Goal: Transaction & Acquisition: Purchase product/service

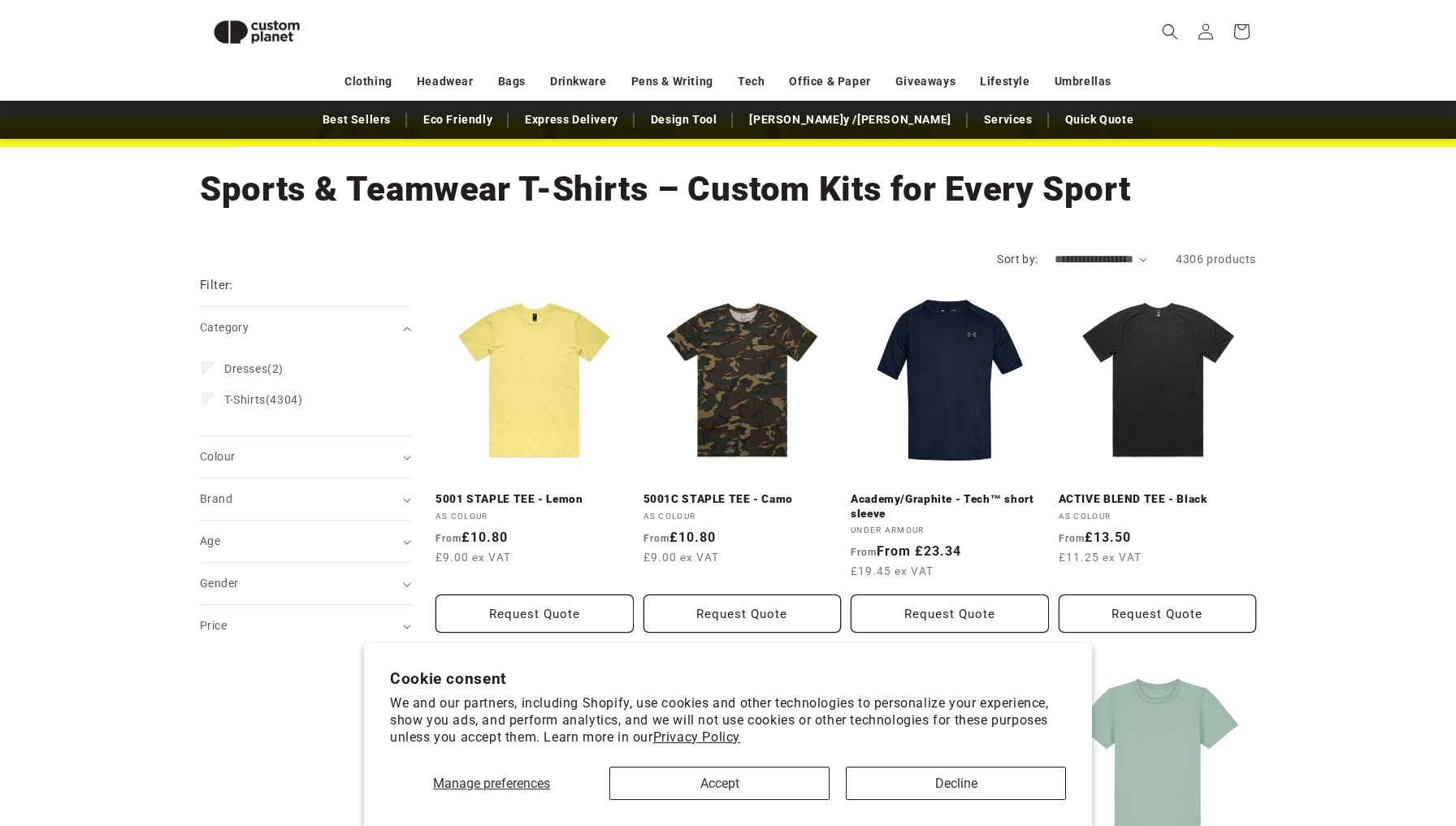
scroll to position [37, 0]
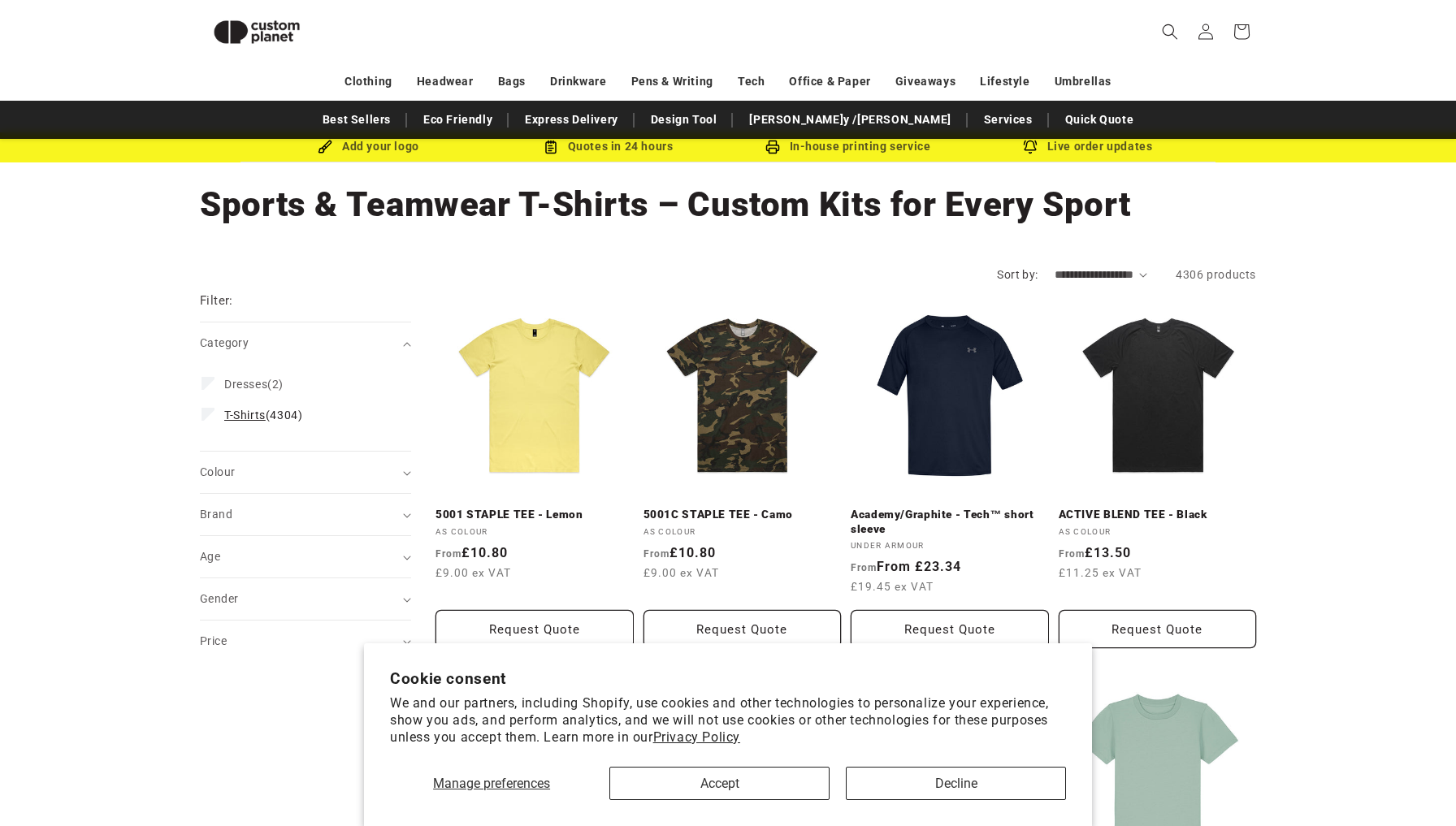
click at [250, 412] on span "T-Shirts" at bounding box center [245, 415] width 41 height 13
click at [760, 800] on section "Cookie consent We and our partners, including Shopify, use cookies and other te…" at bounding box center [728, 734] width 728 height 183
click at [750, 784] on button "Accept" at bounding box center [719, 783] width 220 height 33
click at [741, 780] on button "Accept" at bounding box center [719, 783] width 220 height 33
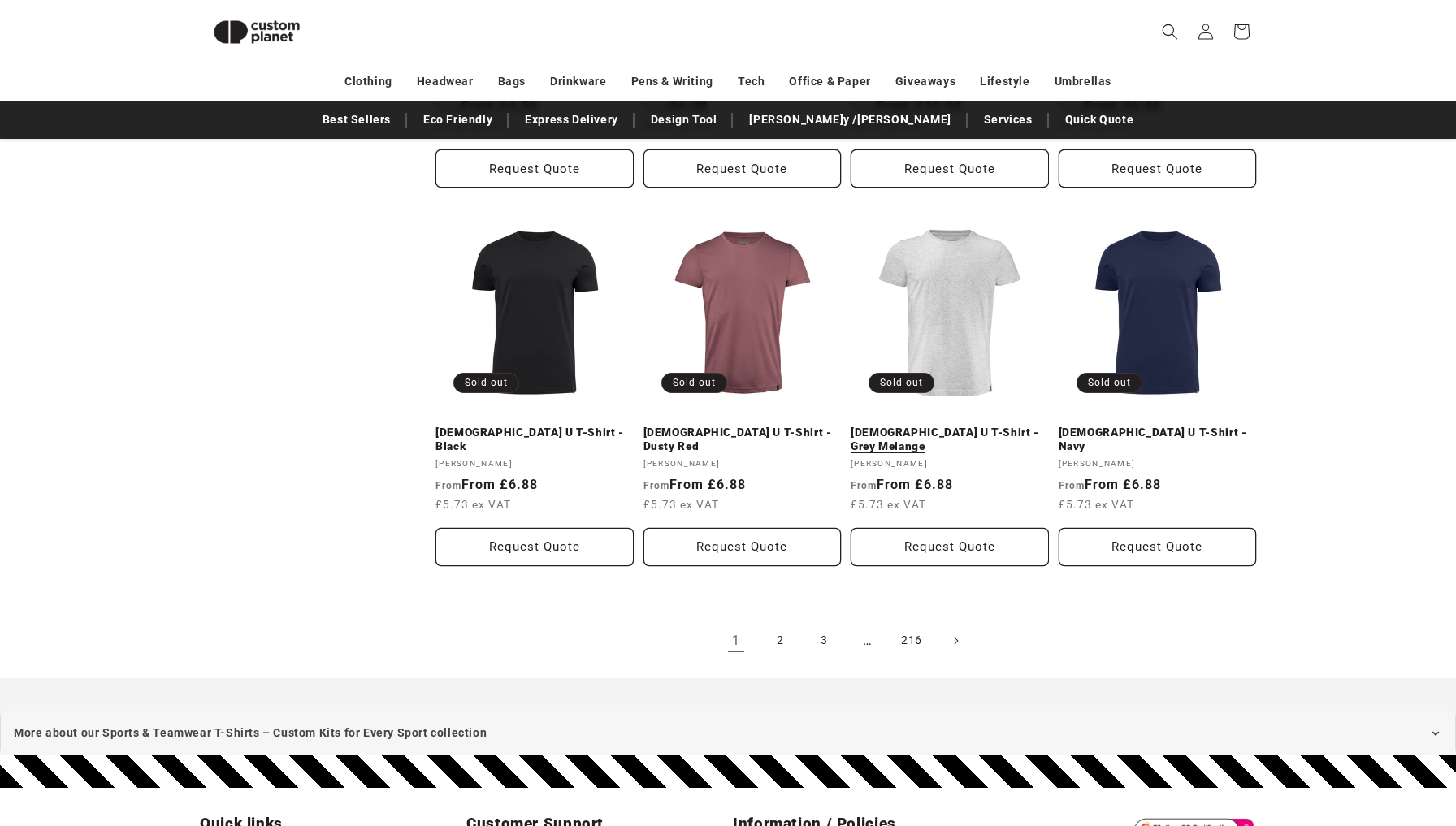
scroll to position [1623, 0]
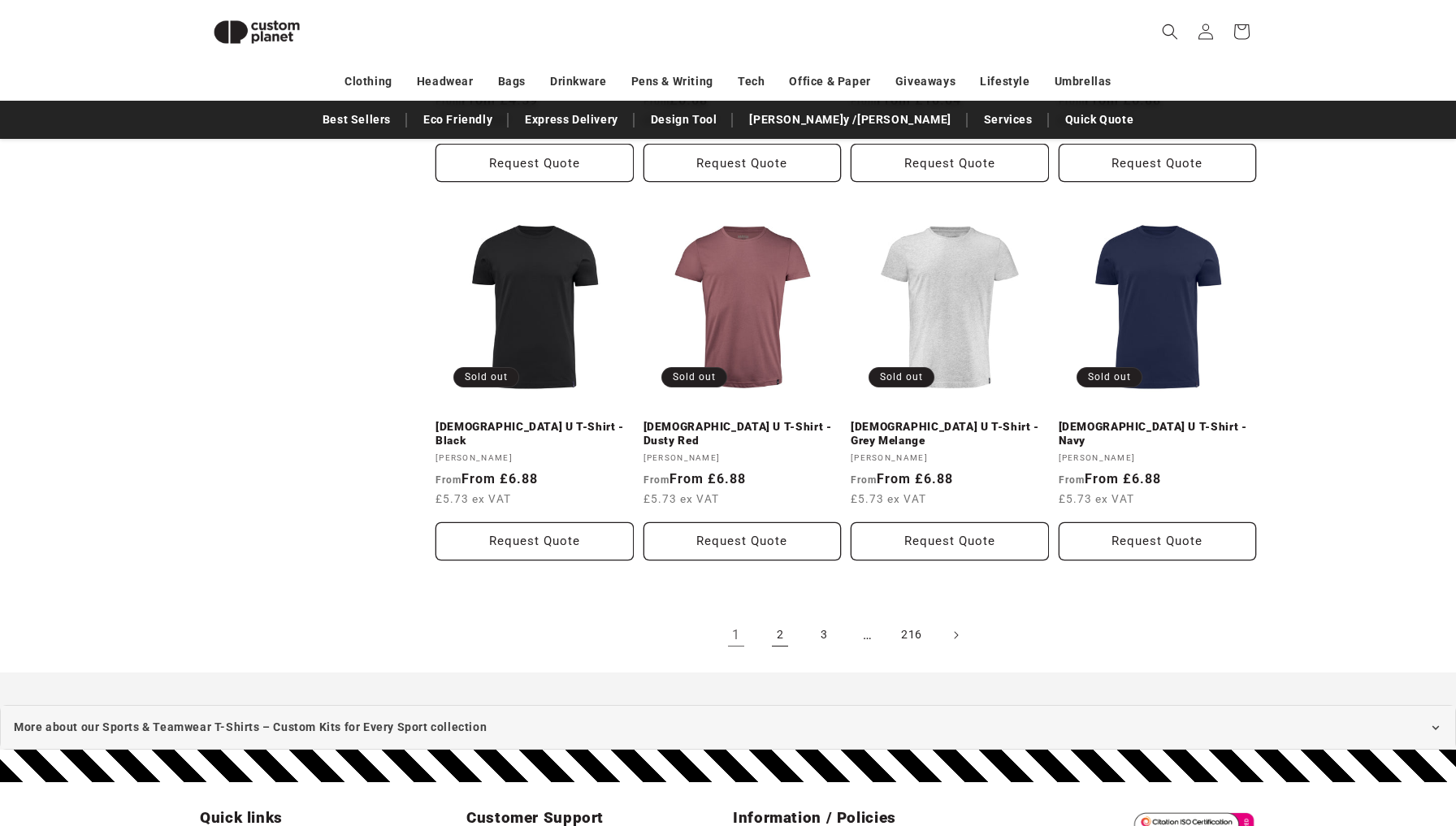
click at [782, 617] on link "2" at bounding box center [779, 635] width 36 height 36
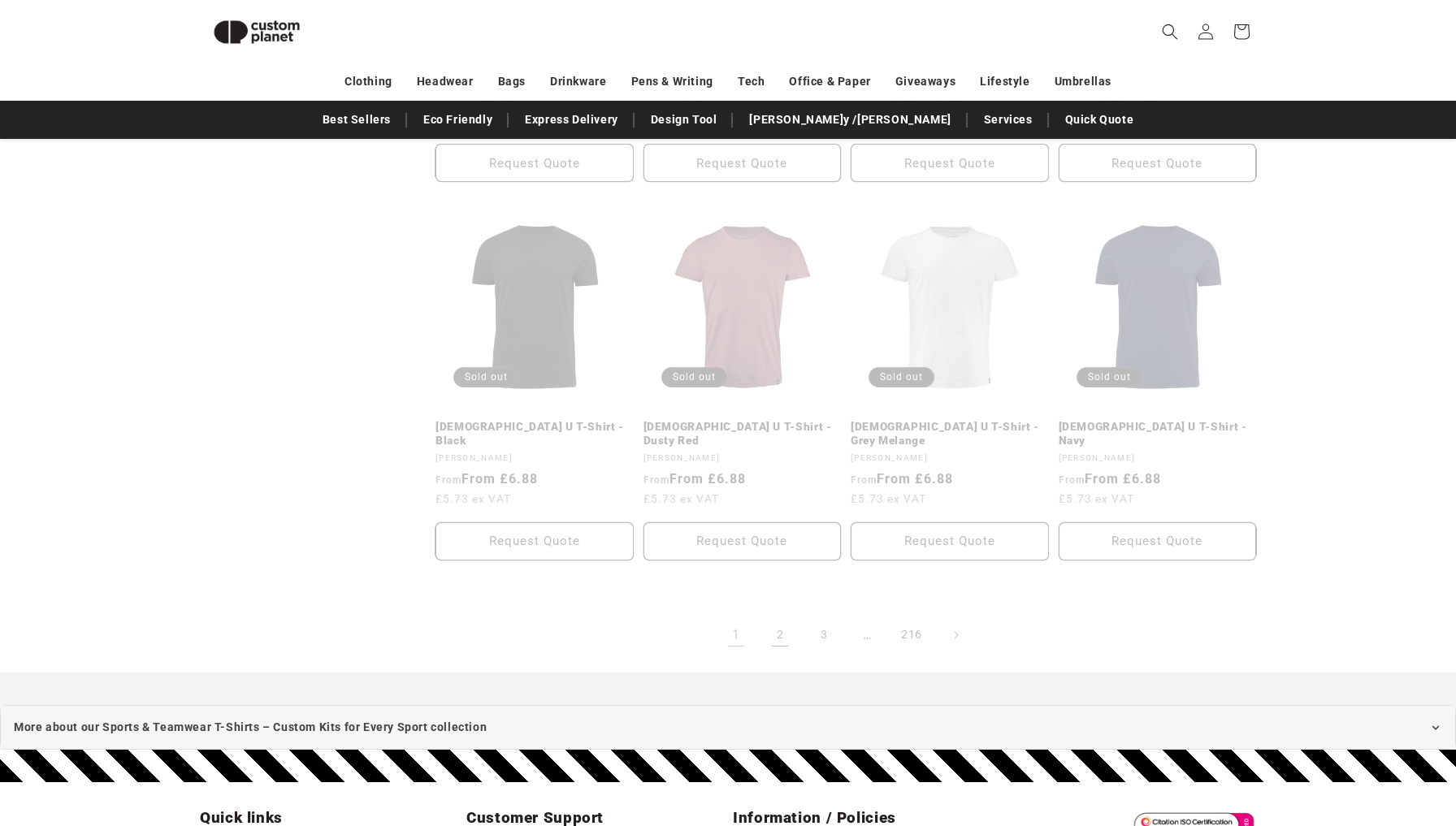
scroll to position [37, 0]
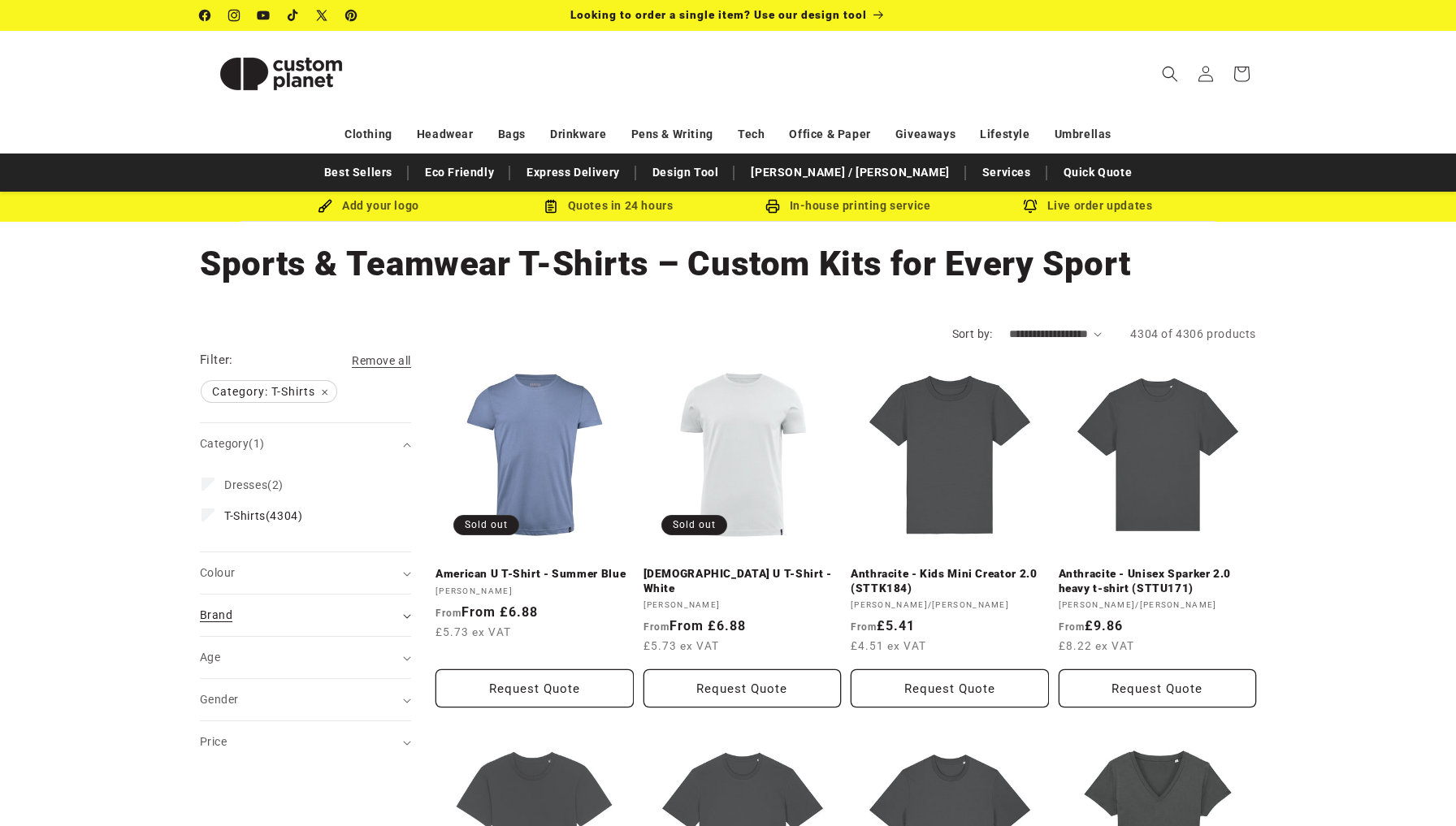
click at [407, 614] on icon "Brand (0 selected)" at bounding box center [407, 616] width 8 height 5
click at [404, 572] on icon "Colour (0 selected)" at bounding box center [407, 574] width 8 height 5
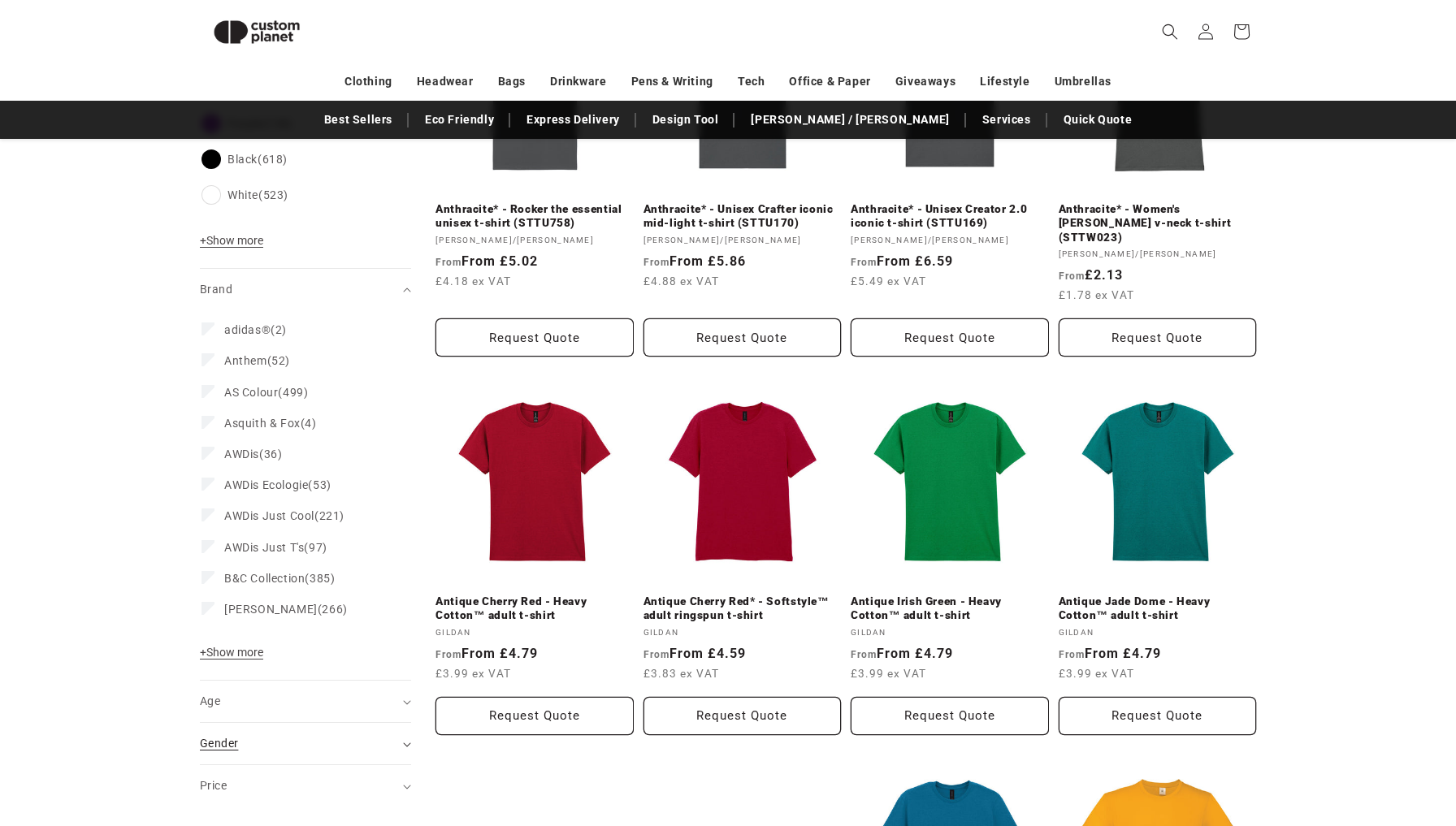
scroll to position [901, 0]
